Goal: Book appointment/travel/reservation

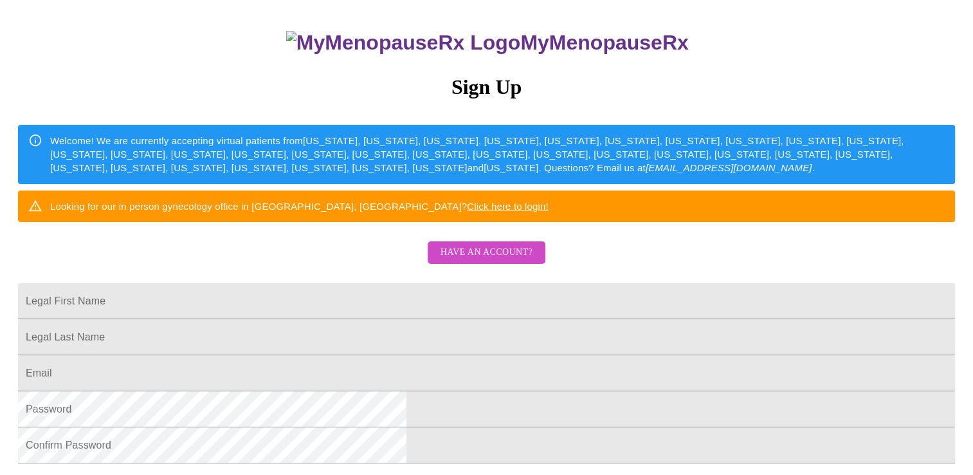
scroll to position [193, 0]
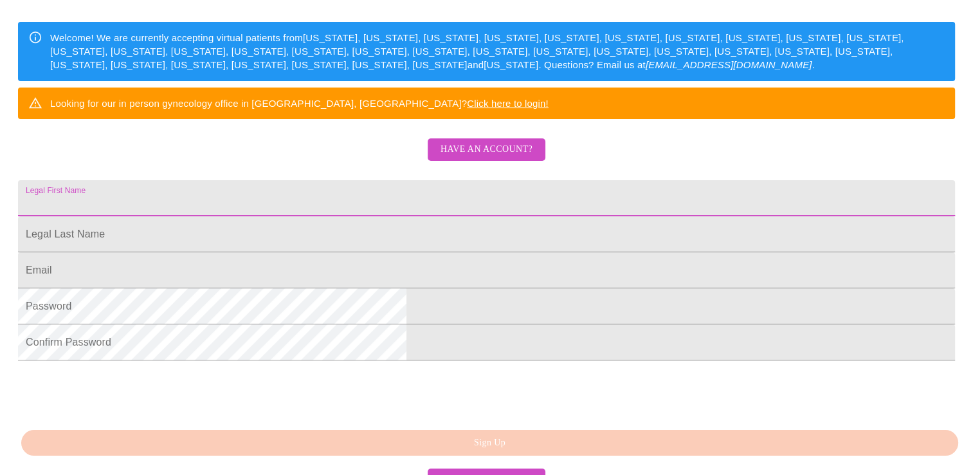
click at [422, 216] on input "Legal First Name" at bounding box center [486, 198] width 937 height 36
type input "[PERSON_NAME]"
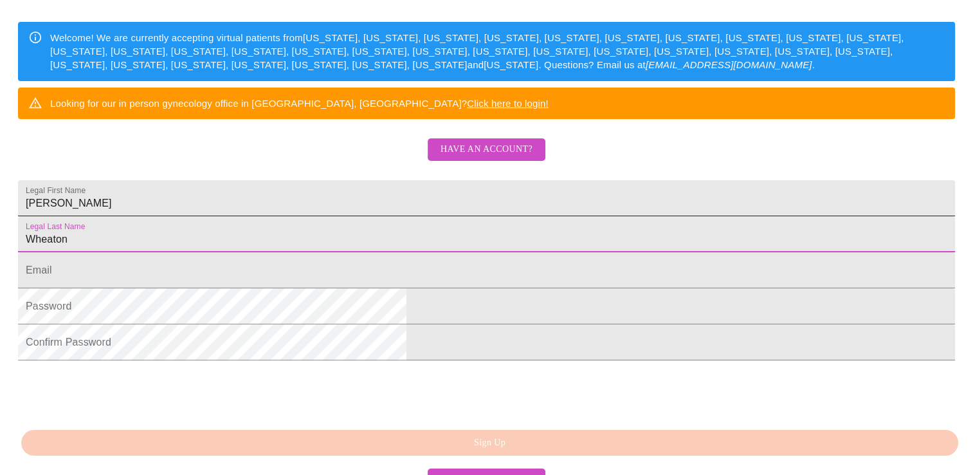
type input "Wheaton"
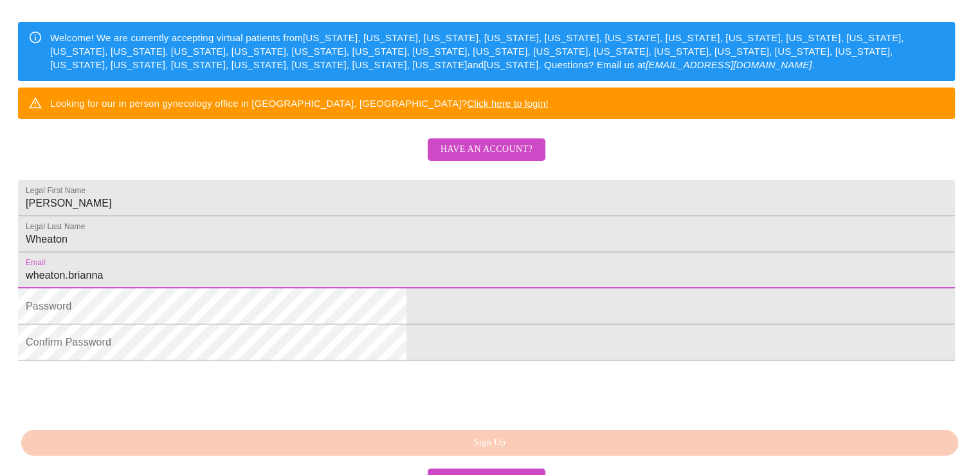
type input "[EMAIL_ADDRESS][DOMAIN_NAME]"
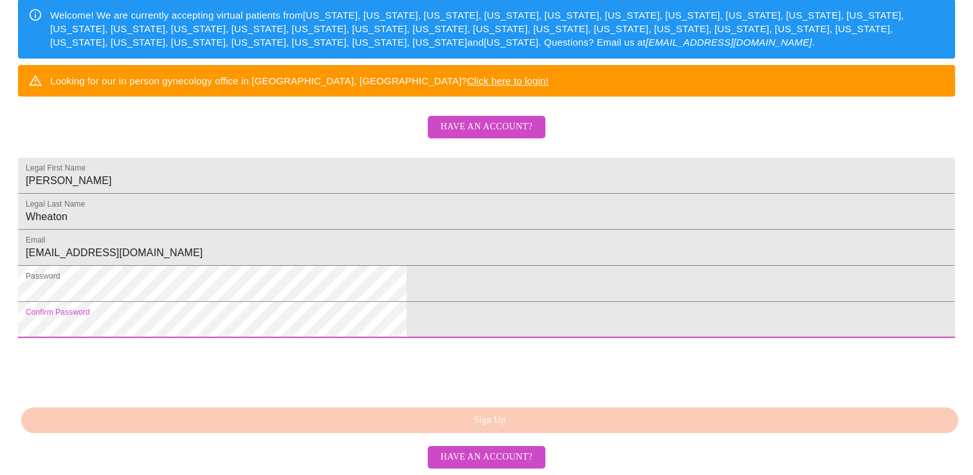
scroll to position [314, 0]
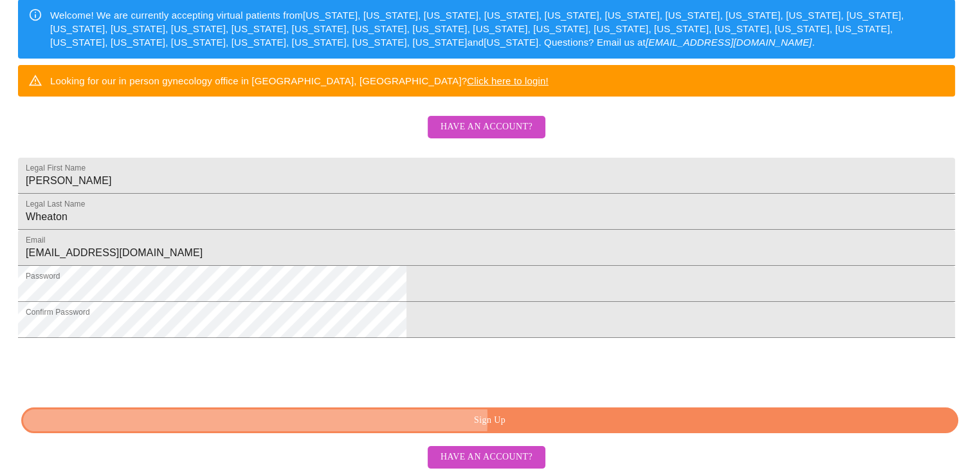
click at [529, 419] on span "Sign Up" at bounding box center [490, 420] width 908 height 16
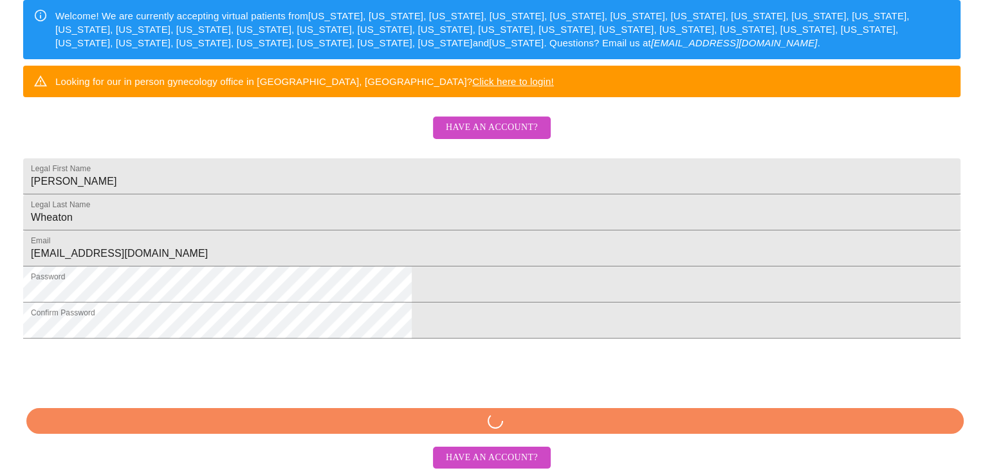
scroll to position [263, 0]
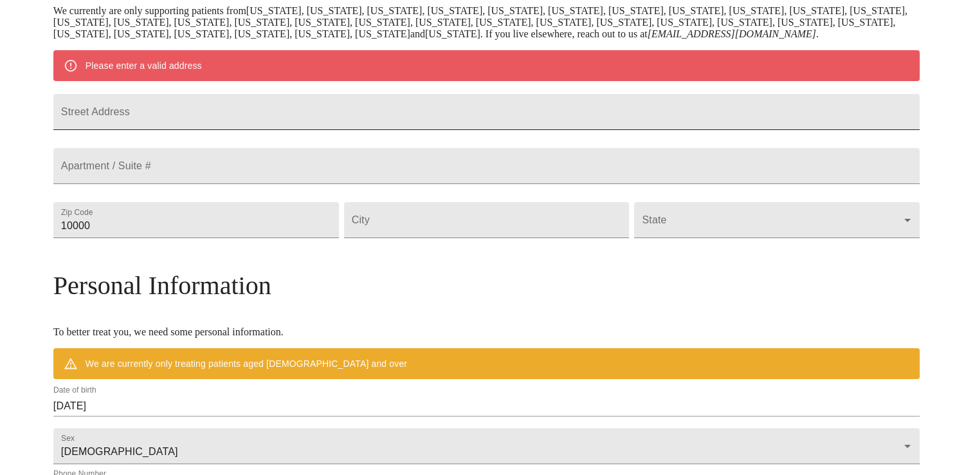
click at [440, 130] on input "Street Address" at bounding box center [486, 112] width 867 height 36
type input "[STREET_ADDRESS]"
drag, startPoint x: 226, startPoint y: 271, endPoint x: 121, endPoint y: 279, distance: 105.2
click at [124, 284] on div "MyMenopauseRx Welcome to MyMenopauseRx Since it's your first time here, you'll …" at bounding box center [486, 243] width 867 height 1003
type input "04492"
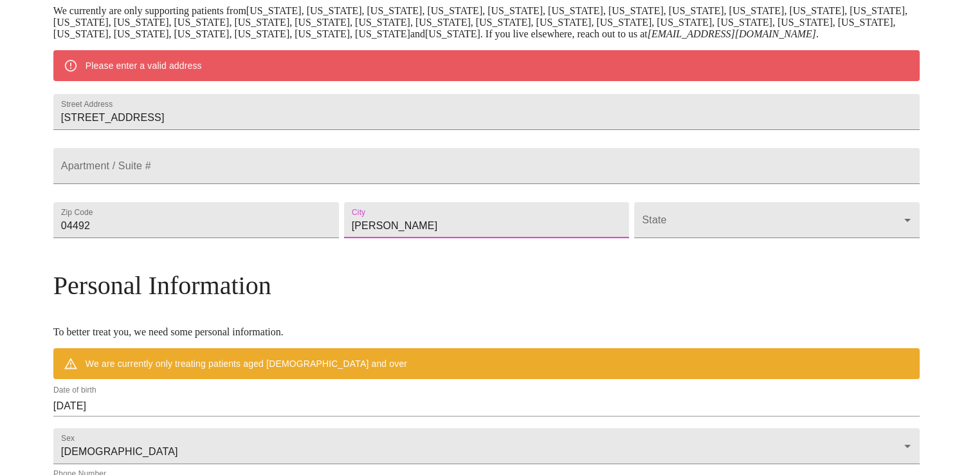
type input "[PERSON_NAME]"
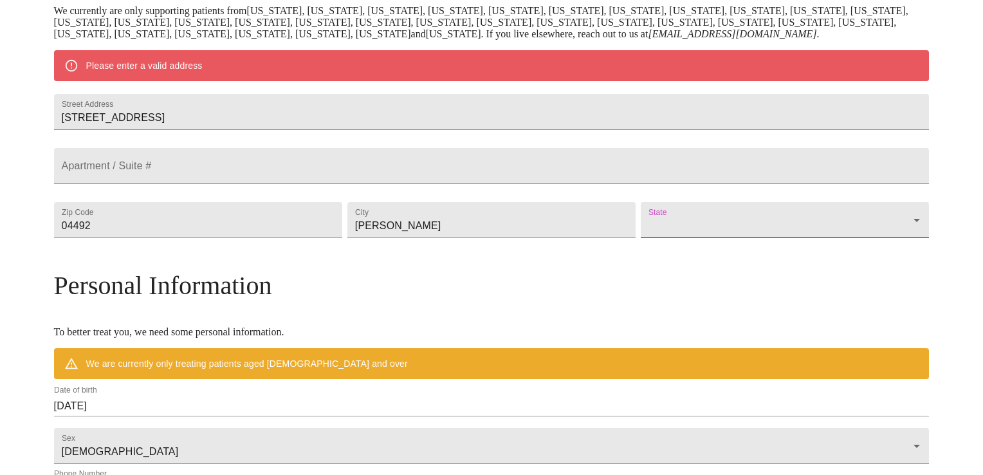
click at [746, 266] on body "MyMenopauseRx Welcome to MyMenopauseRx Since it's your first time here, you'll …" at bounding box center [491, 243] width 973 height 1003
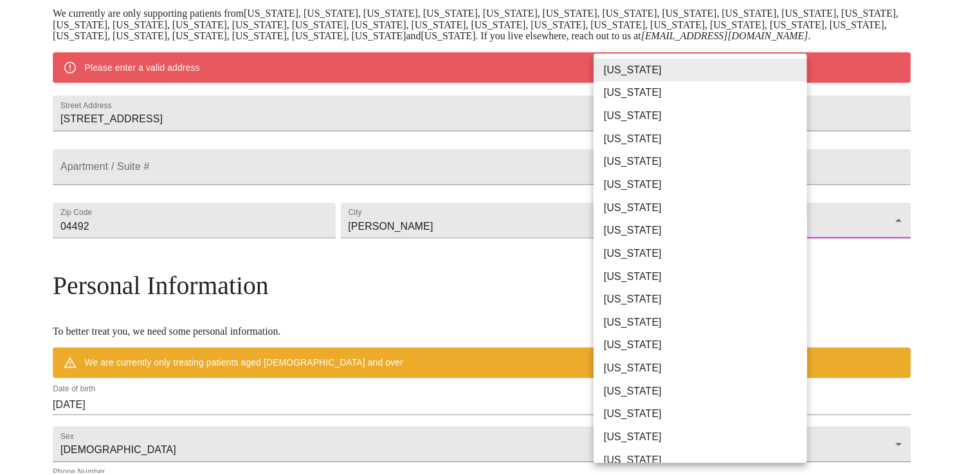
scroll to position [193, 0]
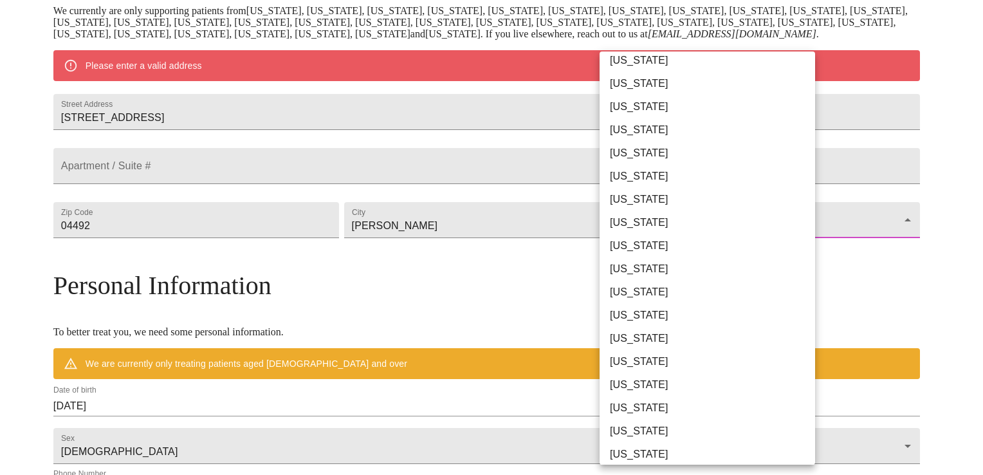
click at [663, 295] on li "[US_STATE]" at bounding box center [712, 291] width 225 height 23
type input "[US_STATE]"
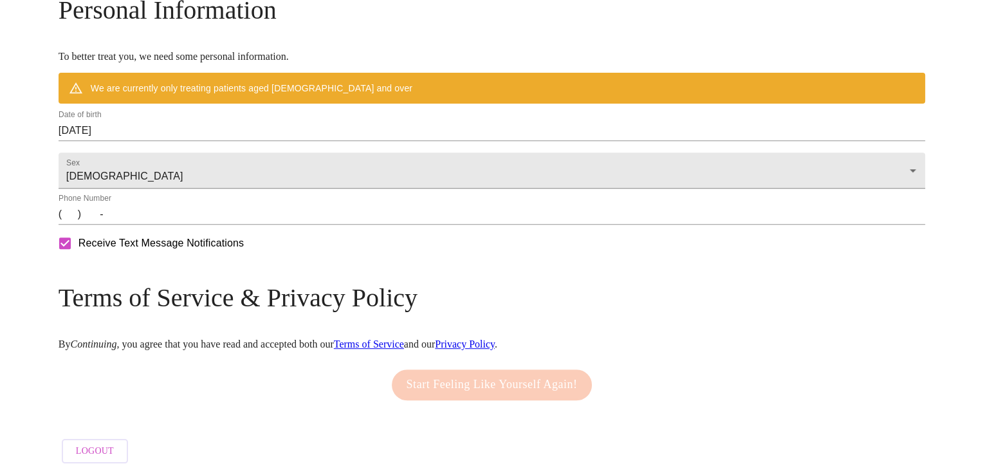
scroll to position [520, 0]
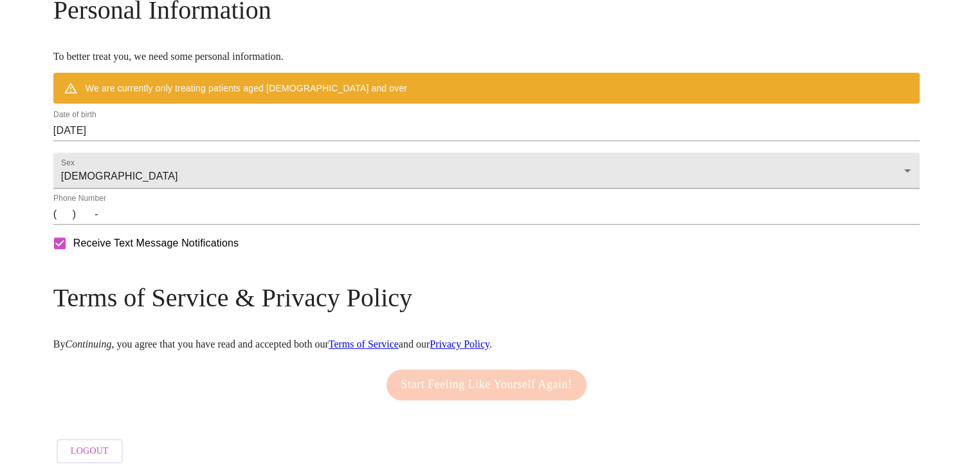
click at [230, 141] on input "[DATE]" at bounding box center [486, 130] width 867 height 21
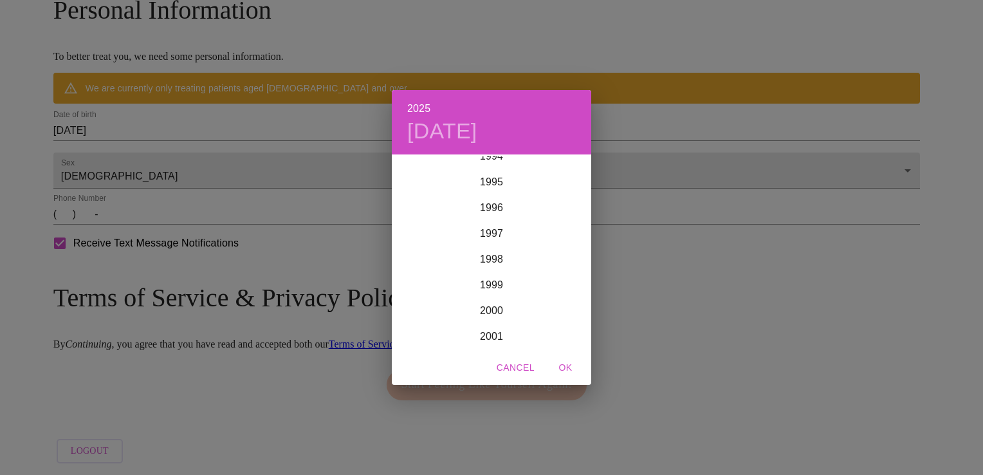
scroll to position [2071, 0]
click at [492, 254] on div "1983" at bounding box center [491, 259] width 199 height 26
click at [560, 323] on div "Dec" at bounding box center [558, 325] width 66 height 48
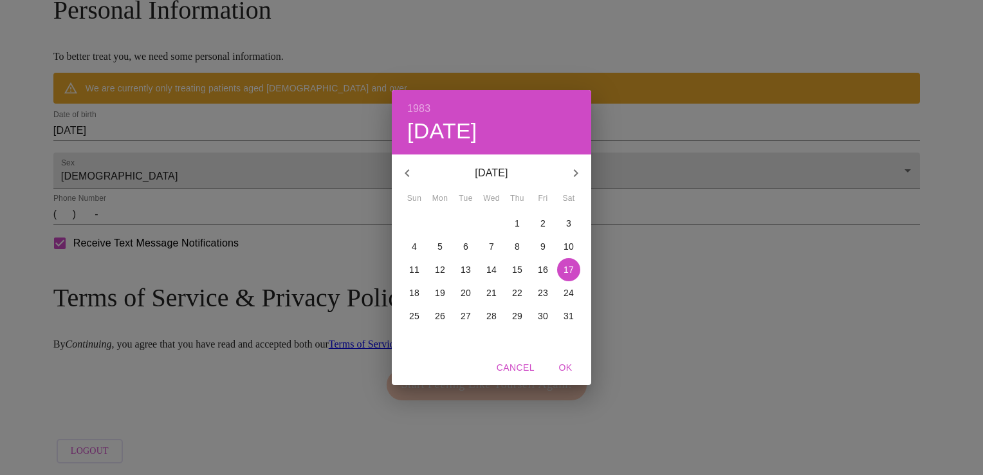
click at [414, 246] on p "4" at bounding box center [414, 246] width 5 height 13
click at [566, 365] on span "OK" at bounding box center [565, 368] width 31 height 16
type input "[DATE]"
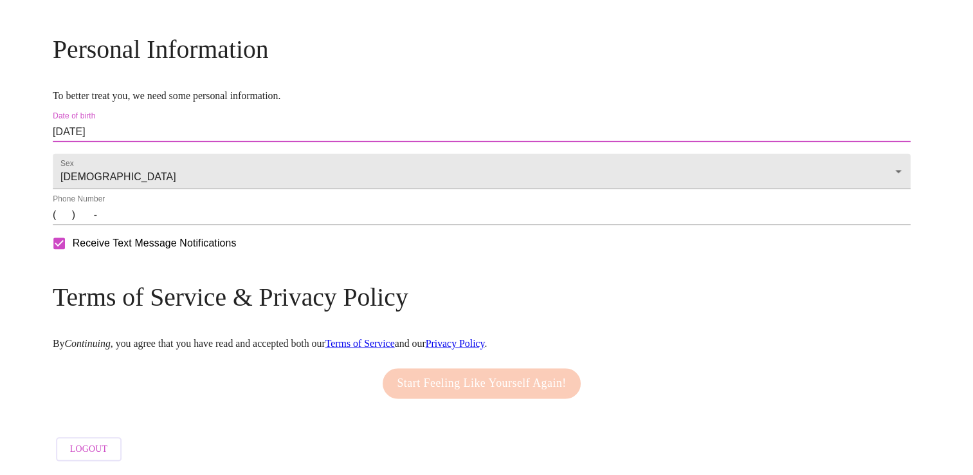
scroll to position [515, 0]
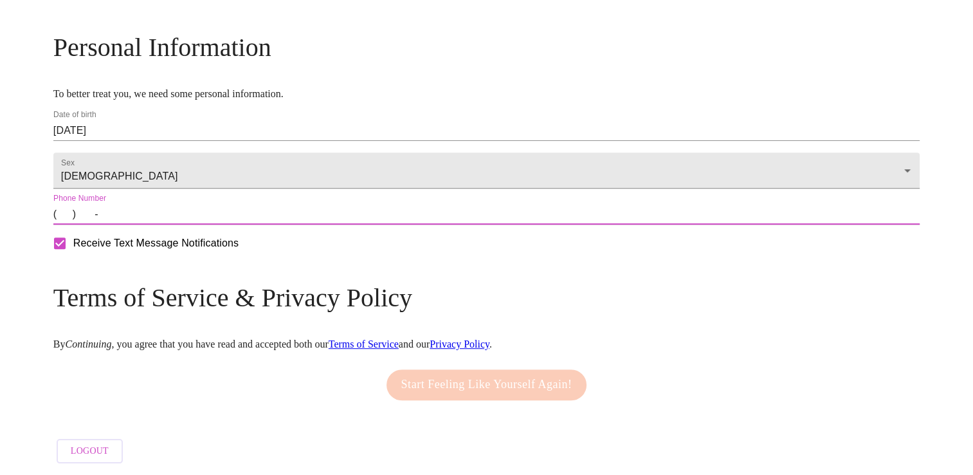
click at [173, 223] on input "(   )    -" at bounding box center [486, 214] width 867 height 21
type input "[PHONE_NUMBER]"
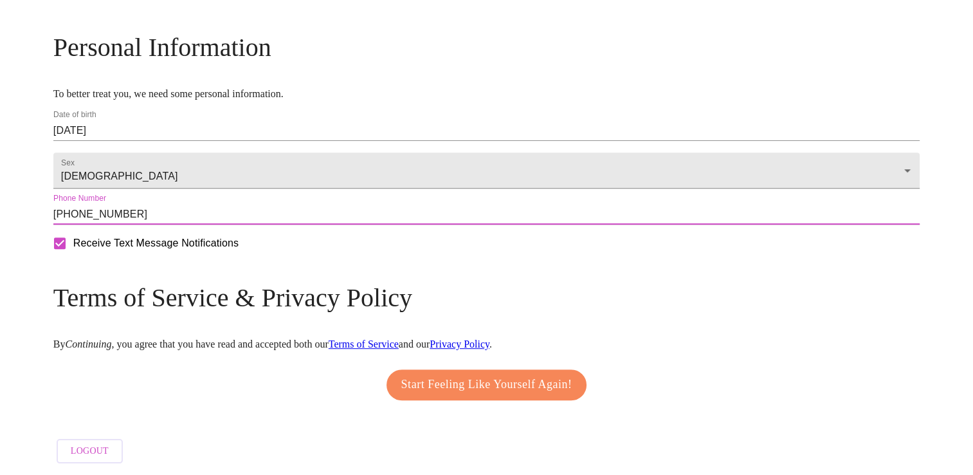
click at [468, 378] on span "Start Feeling Like Yourself Again!" at bounding box center [486, 384] width 171 height 21
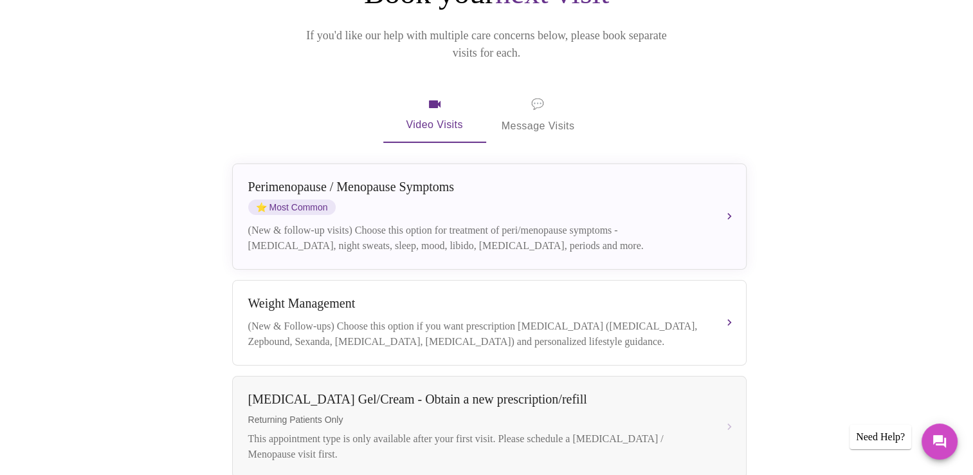
scroll to position [193, 0]
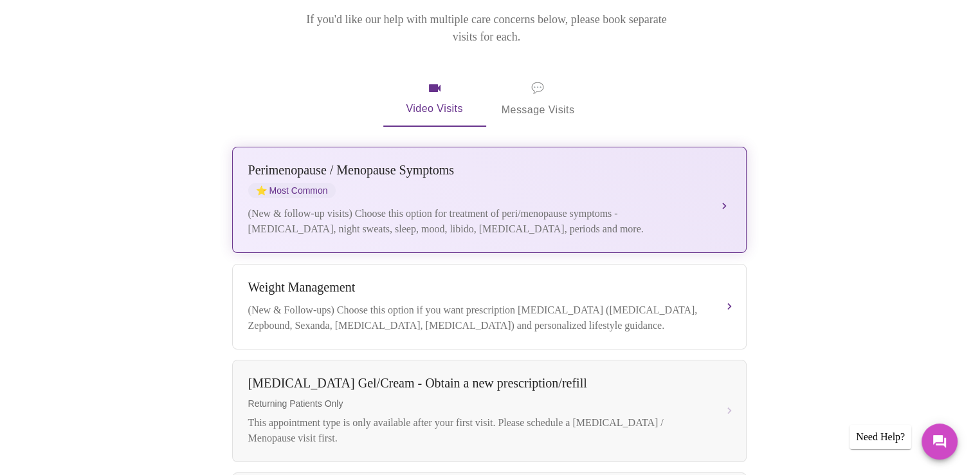
click at [715, 177] on div "[MEDICAL_DATA] / Menopause Symptoms ⭐ Most Common (New & follow-up visits) Choo…" at bounding box center [489, 200] width 482 height 74
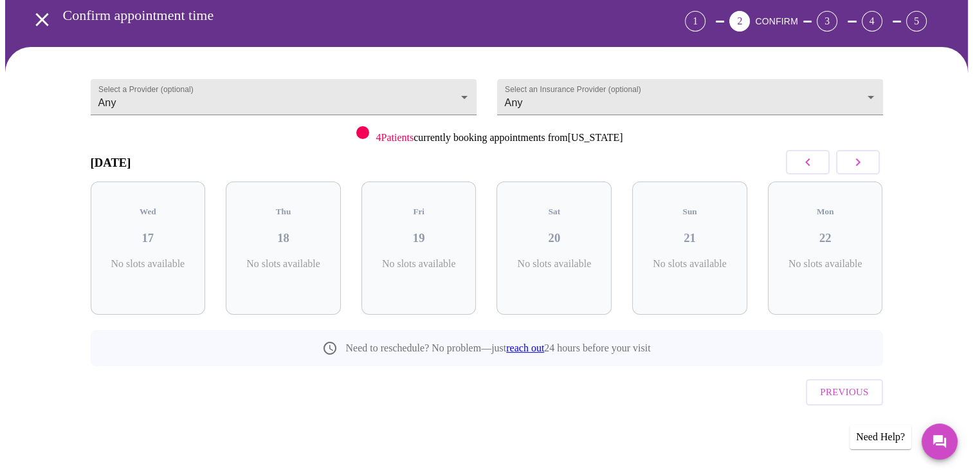
scroll to position [30, 0]
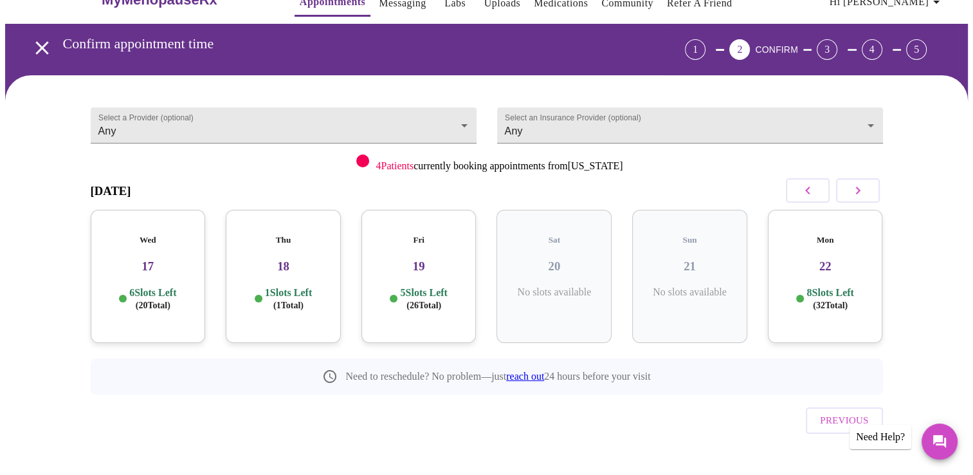
click at [250, 235] on h5 "Thu" at bounding box center [283, 240] width 95 height 10
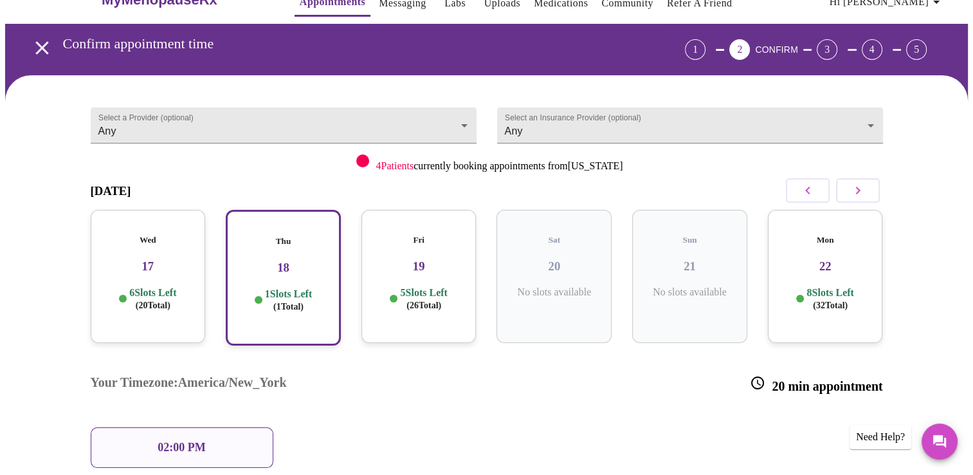
click at [425, 259] on h3 "19" at bounding box center [419, 266] width 95 height 14
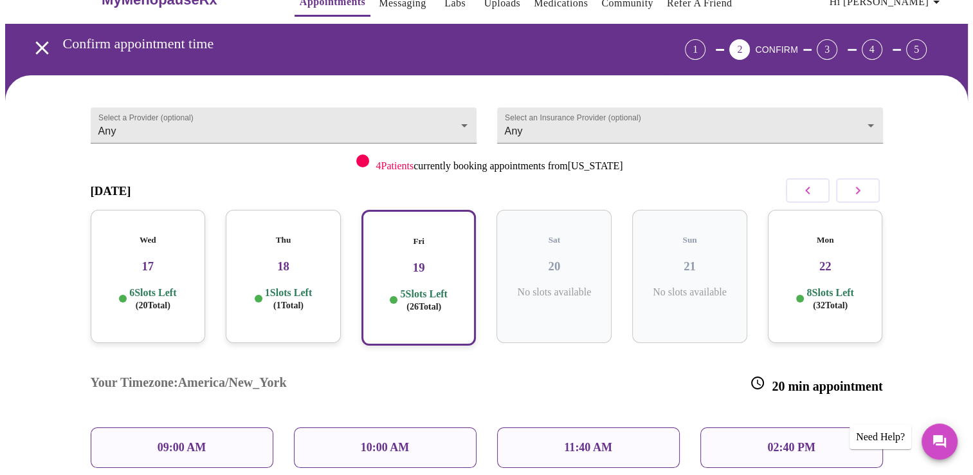
drag, startPoint x: 858, startPoint y: 187, endPoint x: 843, endPoint y: 185, distance: 15.5
click at [857, 187] on icon "button" at bounding box center [857, 190] width 15 height 15
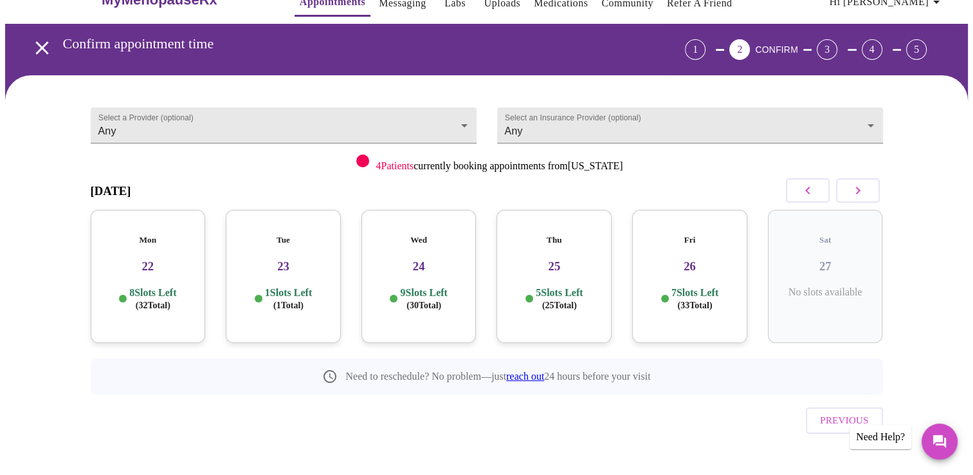
click at [265, 259] on h3 "23" at bounding box center [283, 266] width 95 height 14
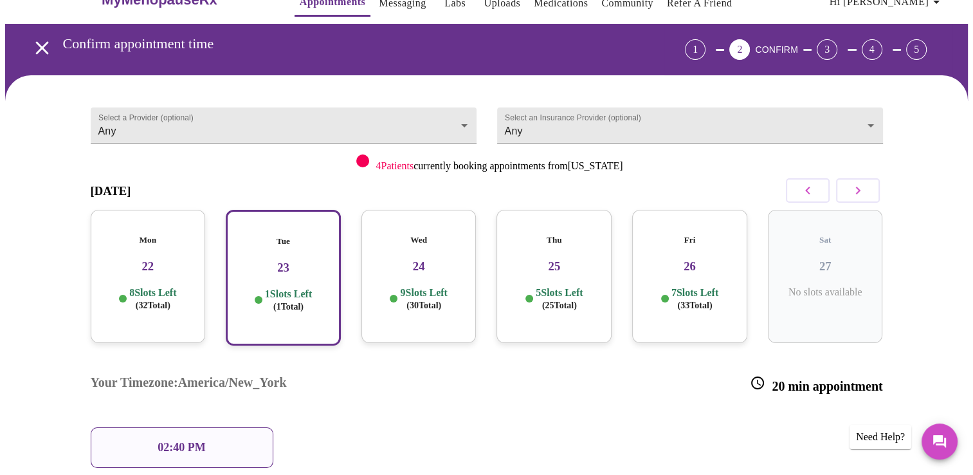
click at [445, 286] on p "9 Slots Left ( 30 Total)" at bounding box center [423, 298] width 47 height 25
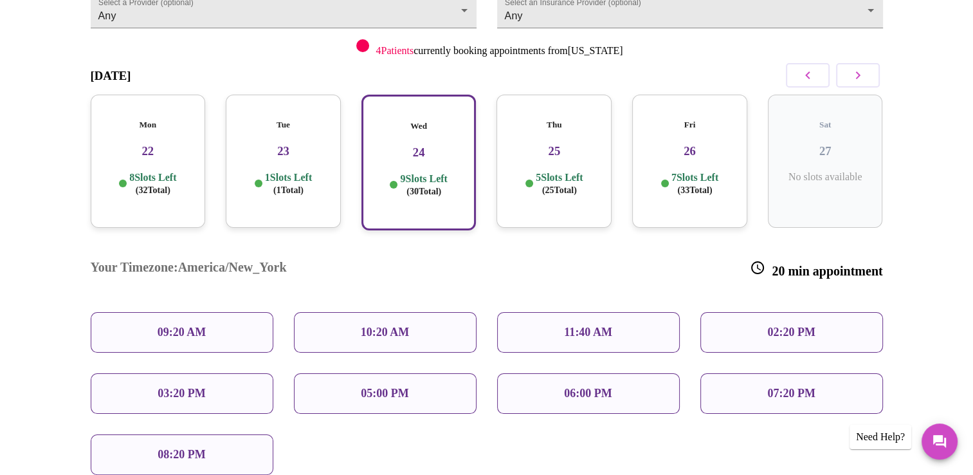
scroll to position [158, 0]
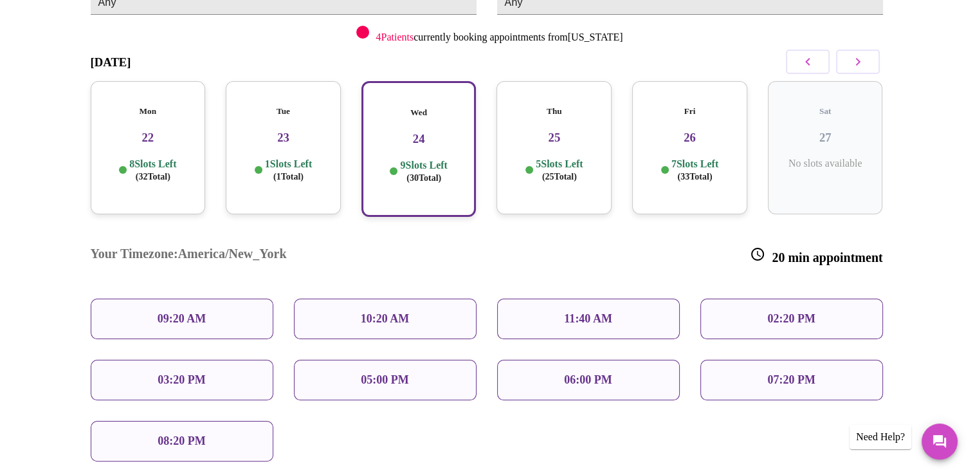
click at [385, 312] on p "10:20 AM" at bounding box center [385, 319] width 49 height 14
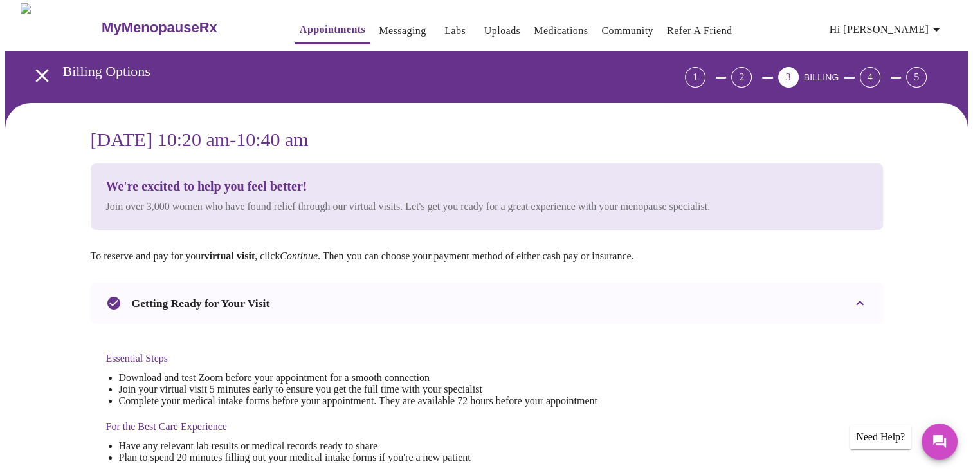
scroll to position [0, 0]
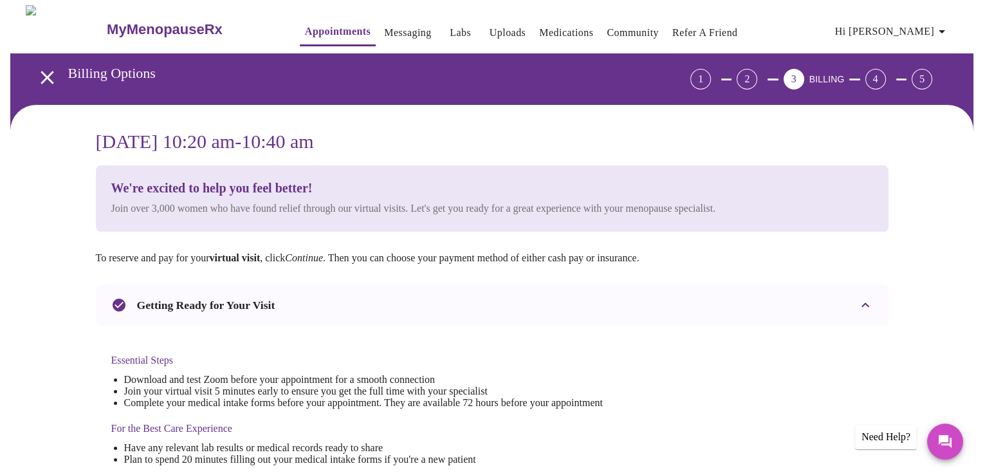
scroll to position [509, 0]
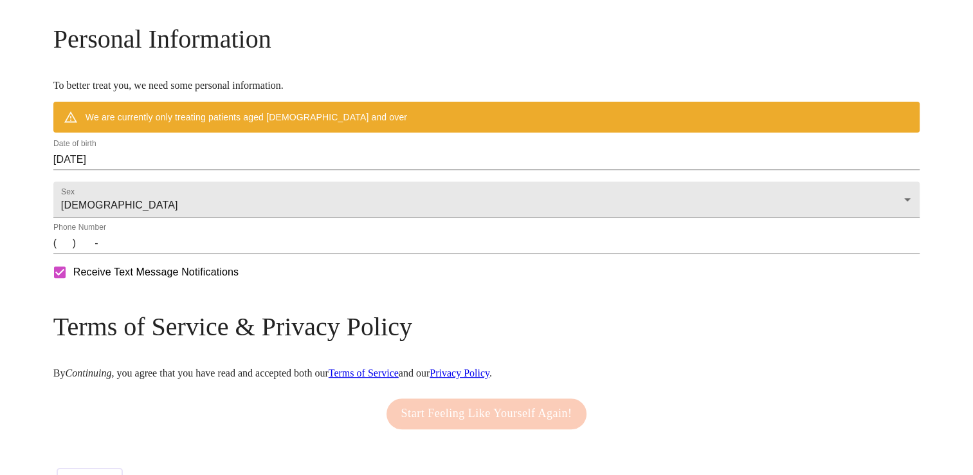
click at [190, 170] on input "[DATE]" at bounding box center [486, 159] width 867 height 21
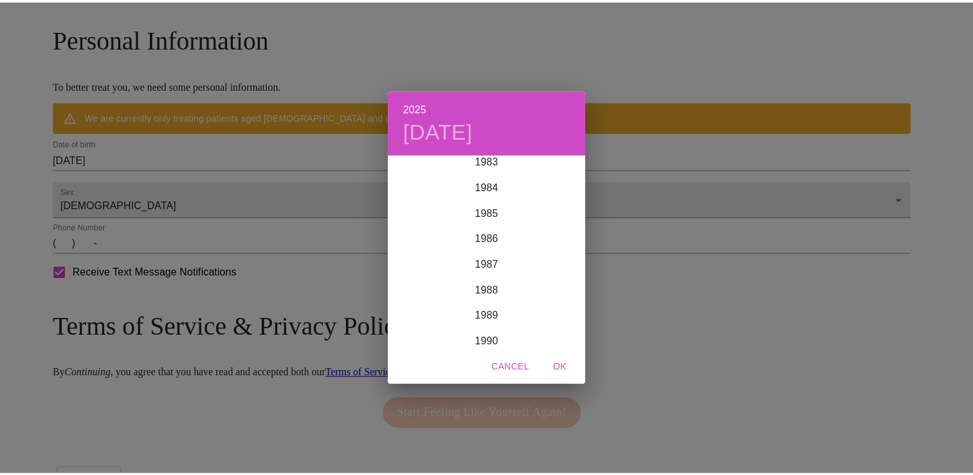
scroll to position [2007, 0]
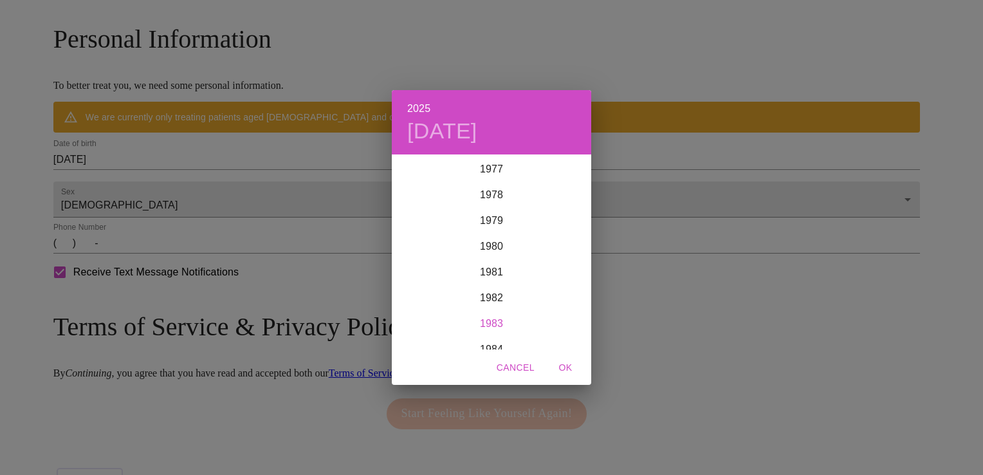
click at [486, 321] on div "1983" at bounding box center [491, 324] width 199 height 26
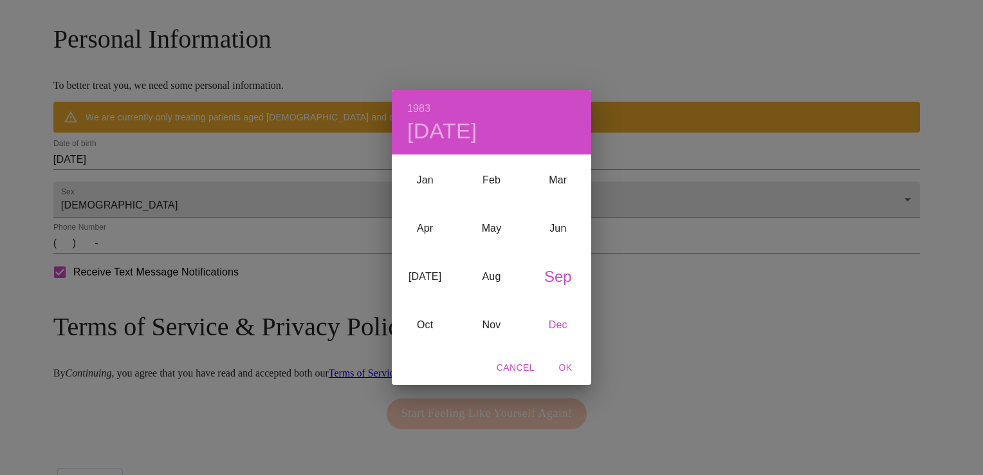
click at [553, 322] on div "Dec" at bounding box center [558, 325] width 66 height 48
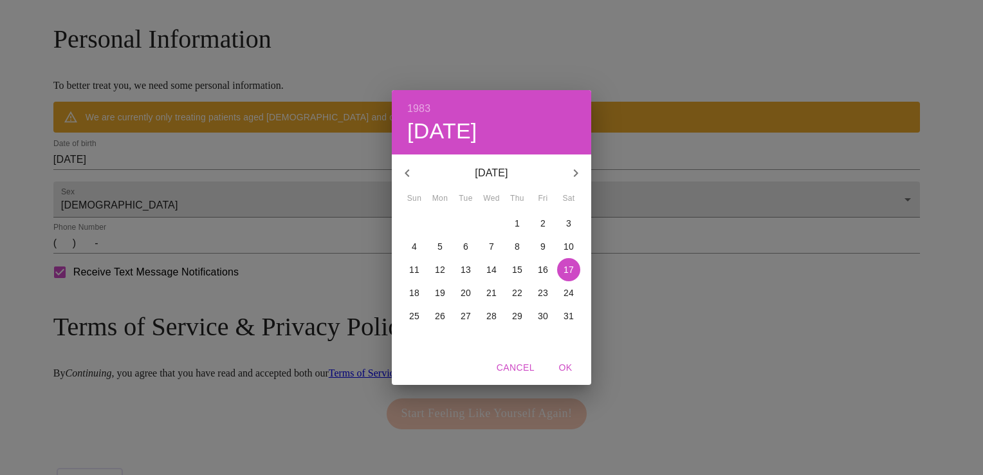
click at [410, 246] on span "4" at bounding box center [414, 246] width 23 height 13
click at [558, 367] on span "OK" at bounding box center [565, 368] width 31 height 16
type input "[DATE]"
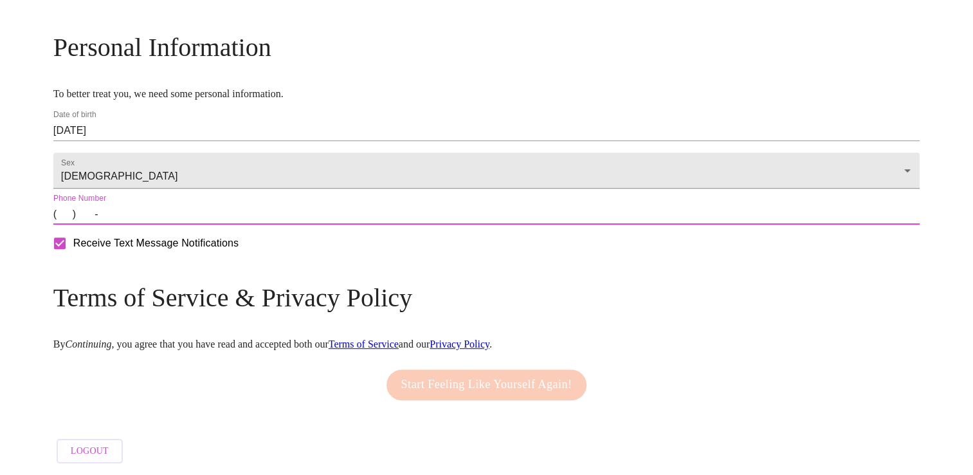
click at [171, 225] on input "(   )    -" at bounding box center [486, 214] width 867 height 21
type input "[PHONE_NUMBER]"
click at [239, 249] on span "Receive Text Message Notifications" at bounding box center [155, 242] width 165 height 15
click at [73, 249] on input "Receive Text Message Notifications" at bounding box center [59, 243] width 27 height 27
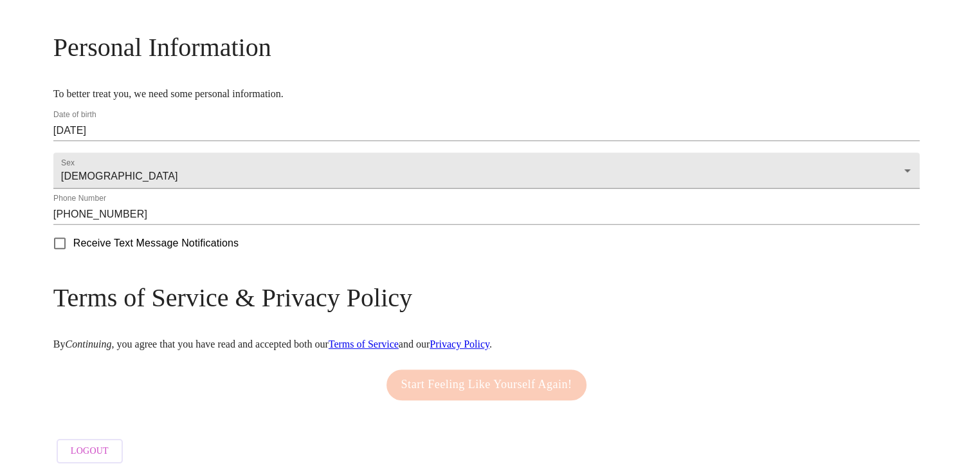
click at [213, 242] on span "Receive Text Message Notifications" at bounding box center [155, 242] width 165 height 15
click at [73, 242] on input "Receive Text Message Notifications" at bounding box center [59, 243] width 27 height 27
checkbox input "true"
click at [466, 383] on div "Start Feeling Like Yourself Again!" at bounding box center [486, 385] width 207 height 44
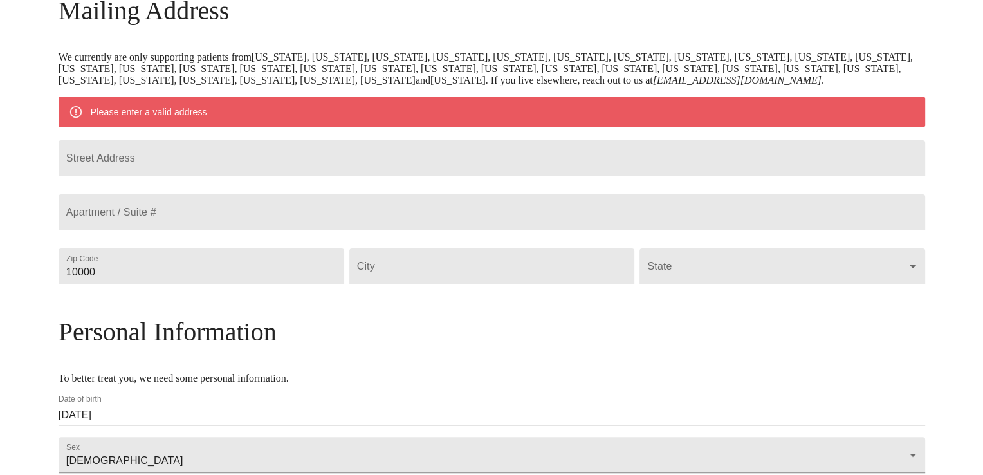
scroll to position [165, 0]
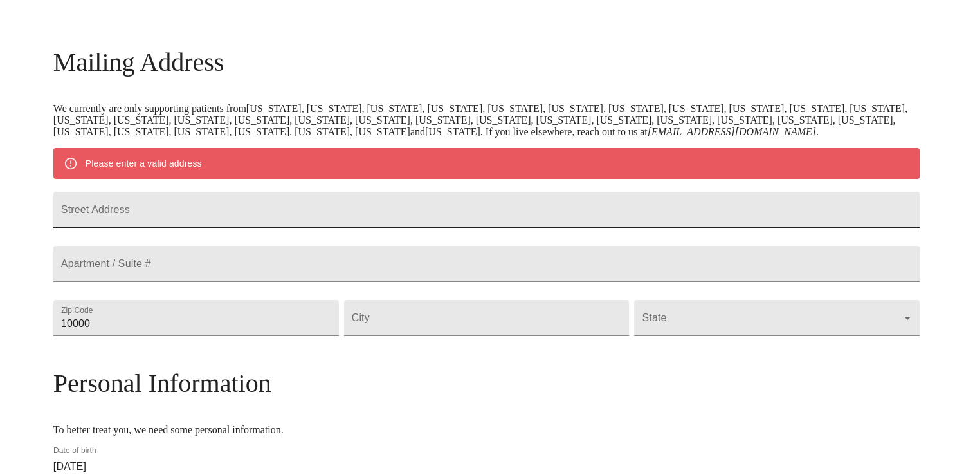
click at [302, 228] on input "Street Address" at bounding box center [486, 210] width 867 height 36
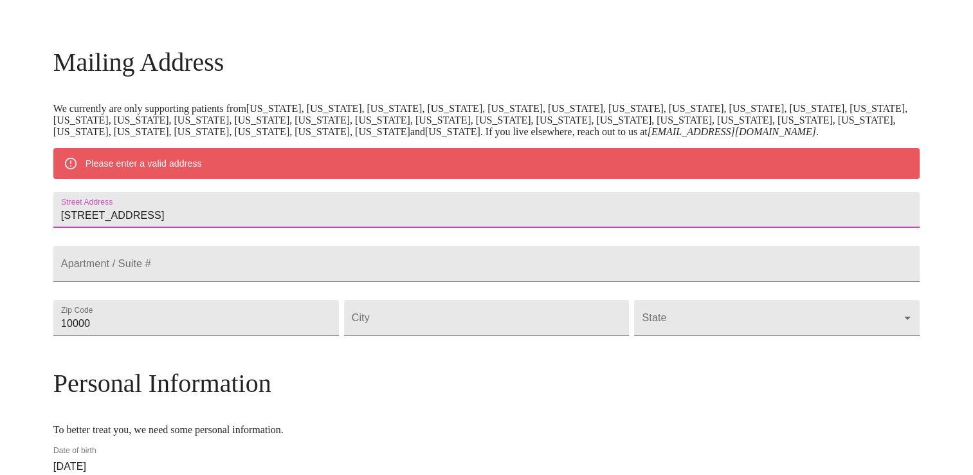
type input "[STREET_ADDRESS]"
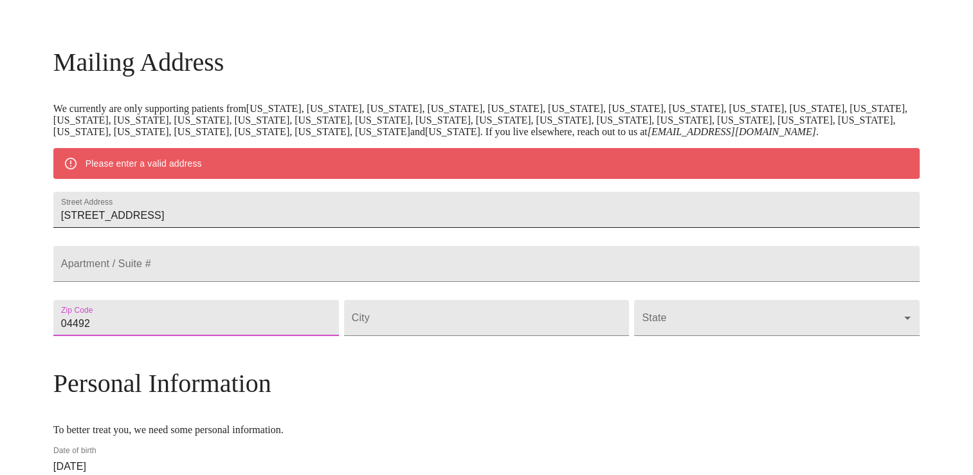
type input "04492"
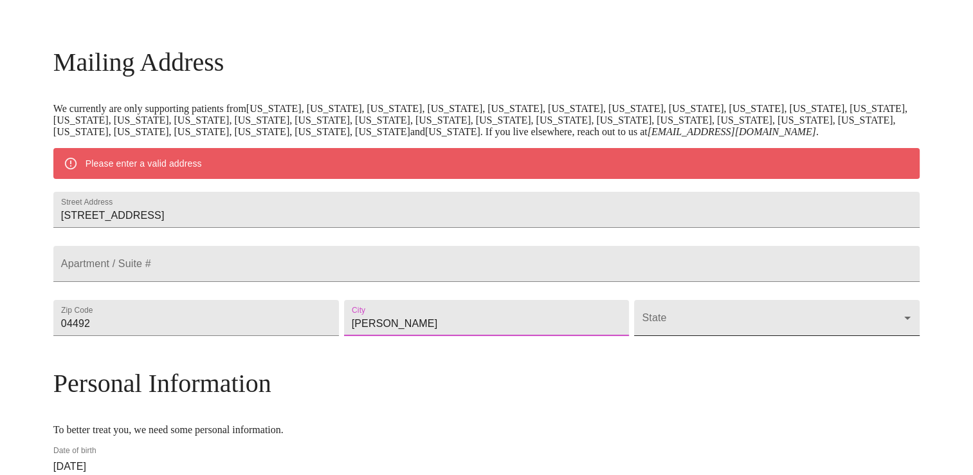
type input "[PERSON_NAME]"
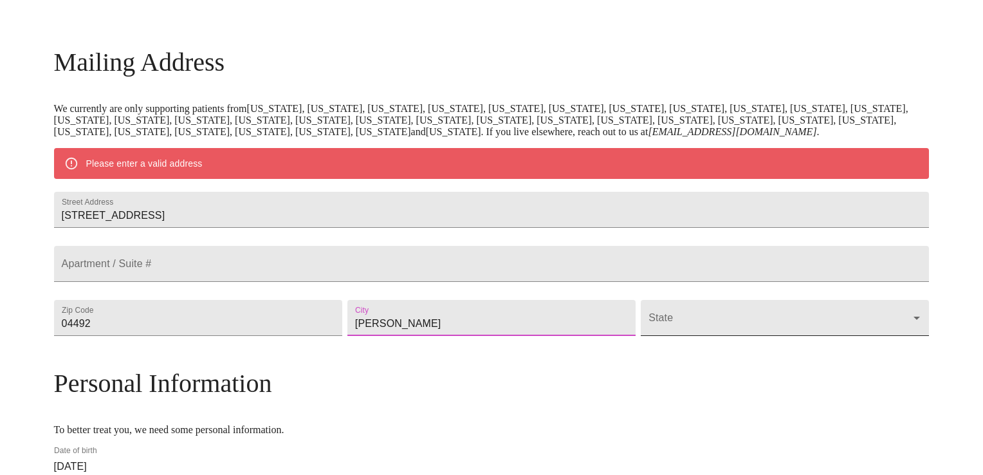
click at [671, 378] on body "MyMenopauseRx Welcome to MyMenopauseRx Since it's your first time here, you'll …" at bounding box center [491, 323] width 973 height 966
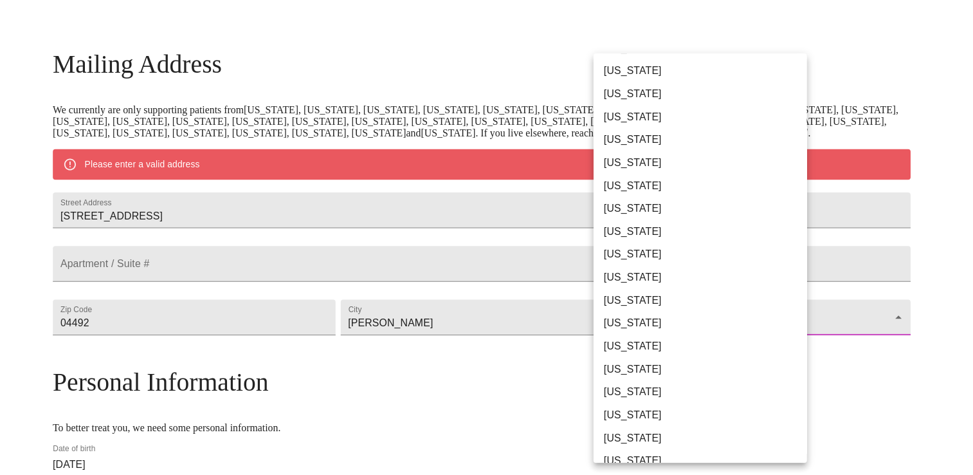
scroll to position [257, 0]
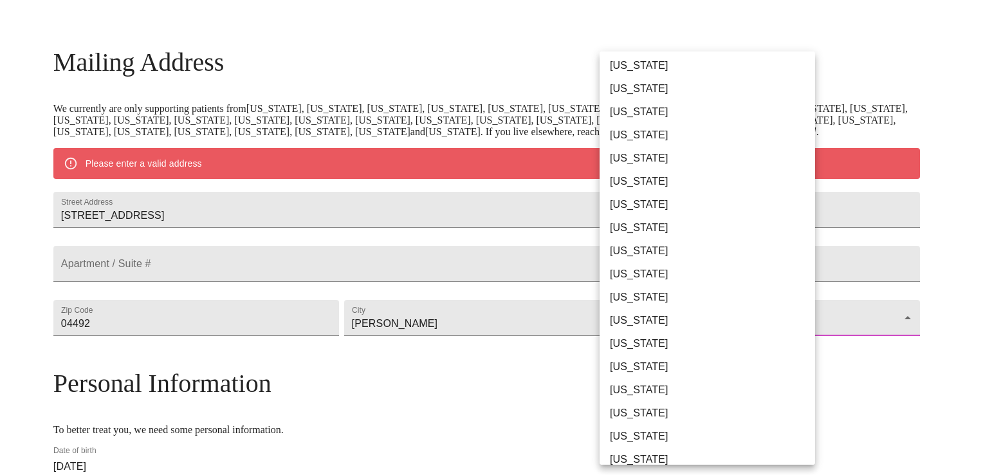
click at [636, 231] on li "[US_STATE]" at bounding box center [712, 227] width 225 height 23
type input "[US_STATE]"
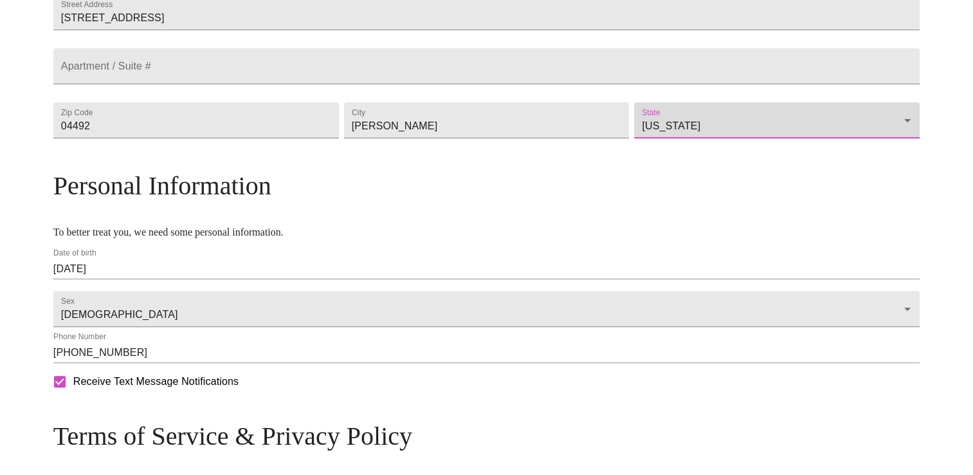
scroll to position [515, 0]
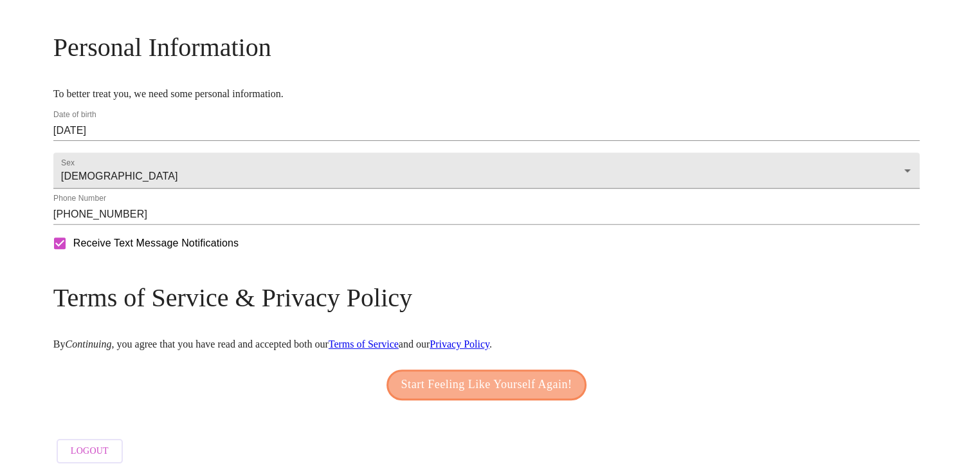
click at [473, 377] on span "Start Feeling Like Yourself Again!" at bounding box center [486, 384] width 171 height 21
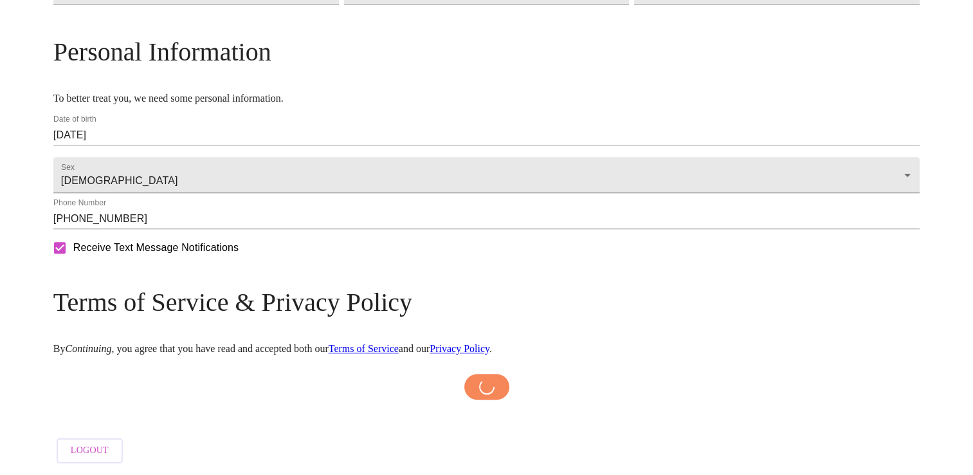
scroll to position [509, 0]
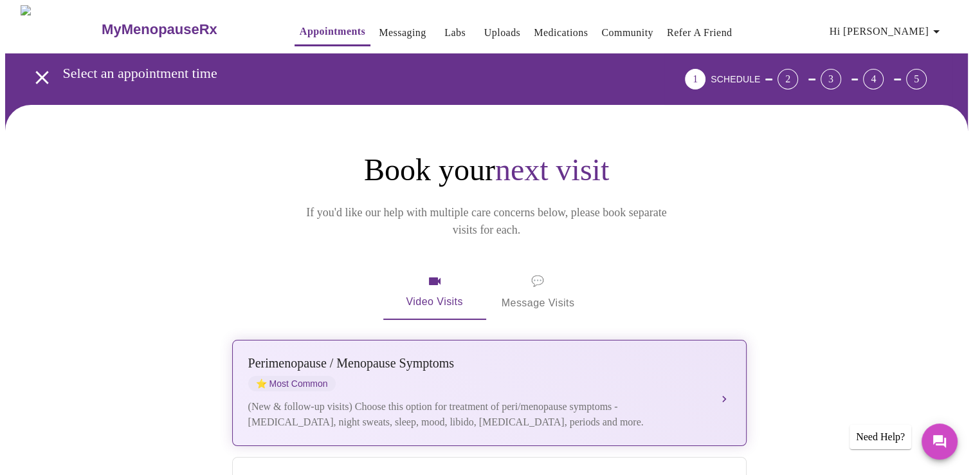
scroll to position [257, 0]
